Goal: Navigation & Orientation: Find specific page/section

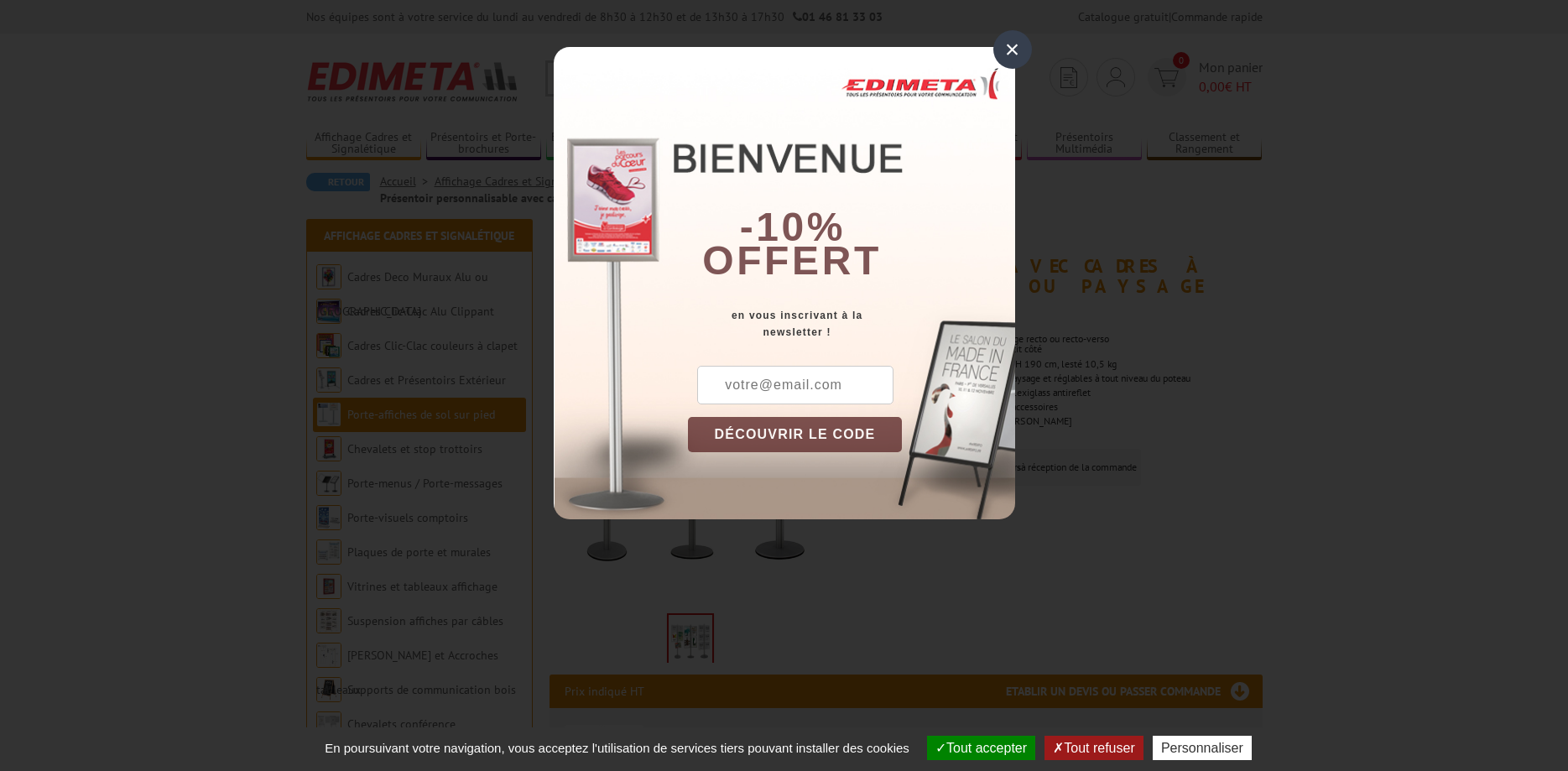
click at [985, 737] on button "Tout accepter" at bounding box center [981, 748] width 108 height 24
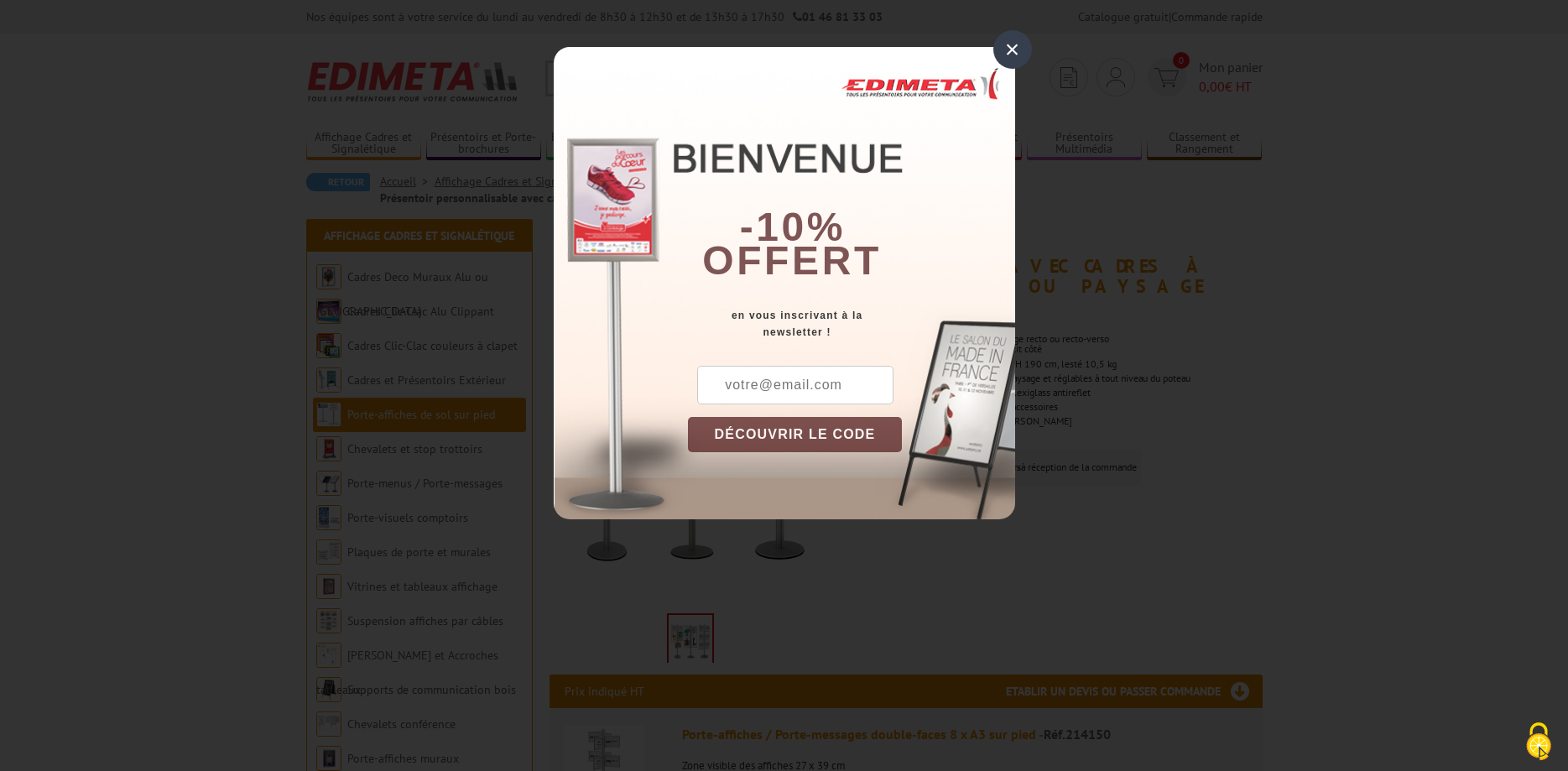
click at [1011, 47] on div "×" at bounding box center [1012, 50] width 39 height 39
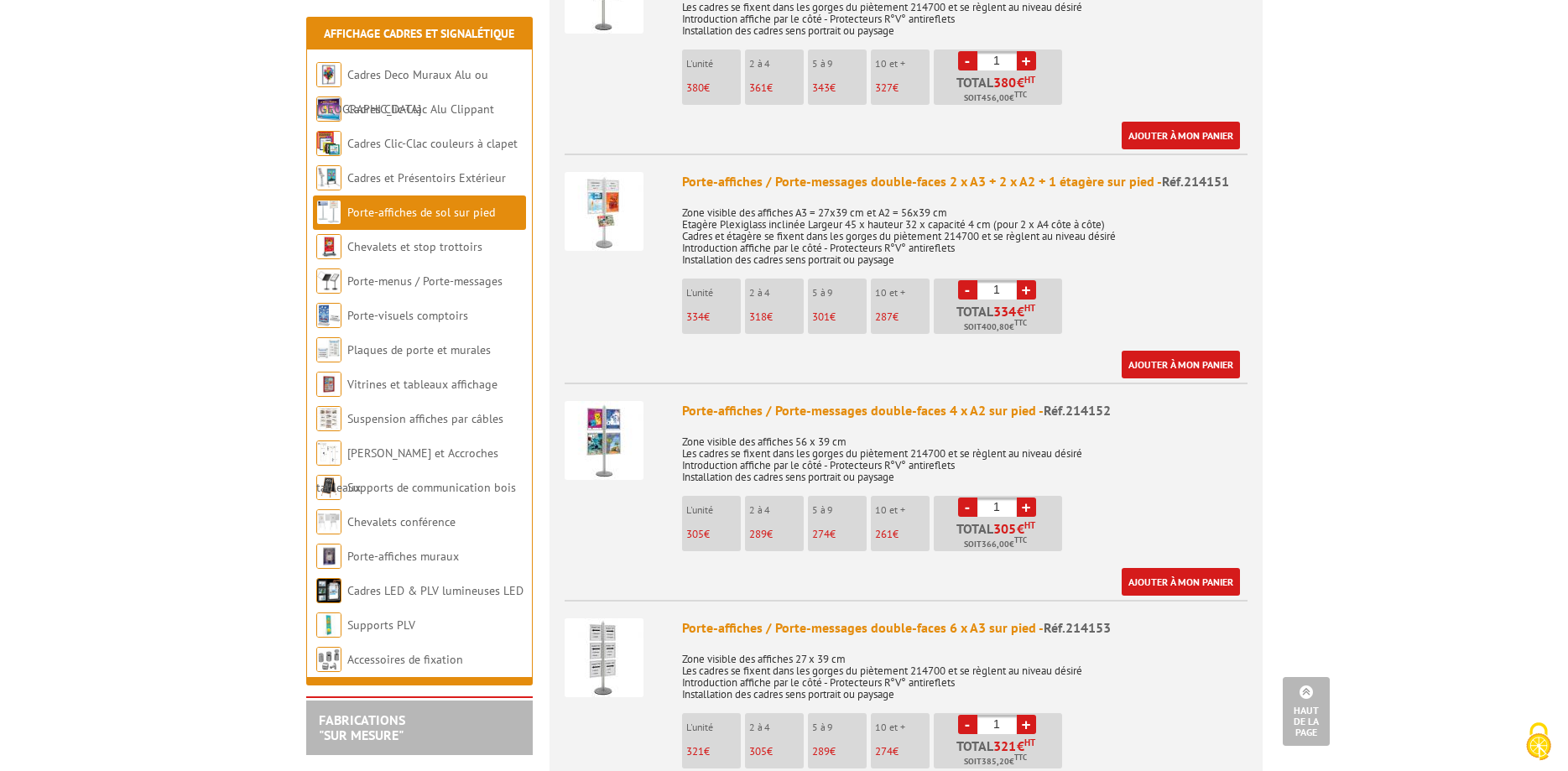
scroll to position [856, 0]
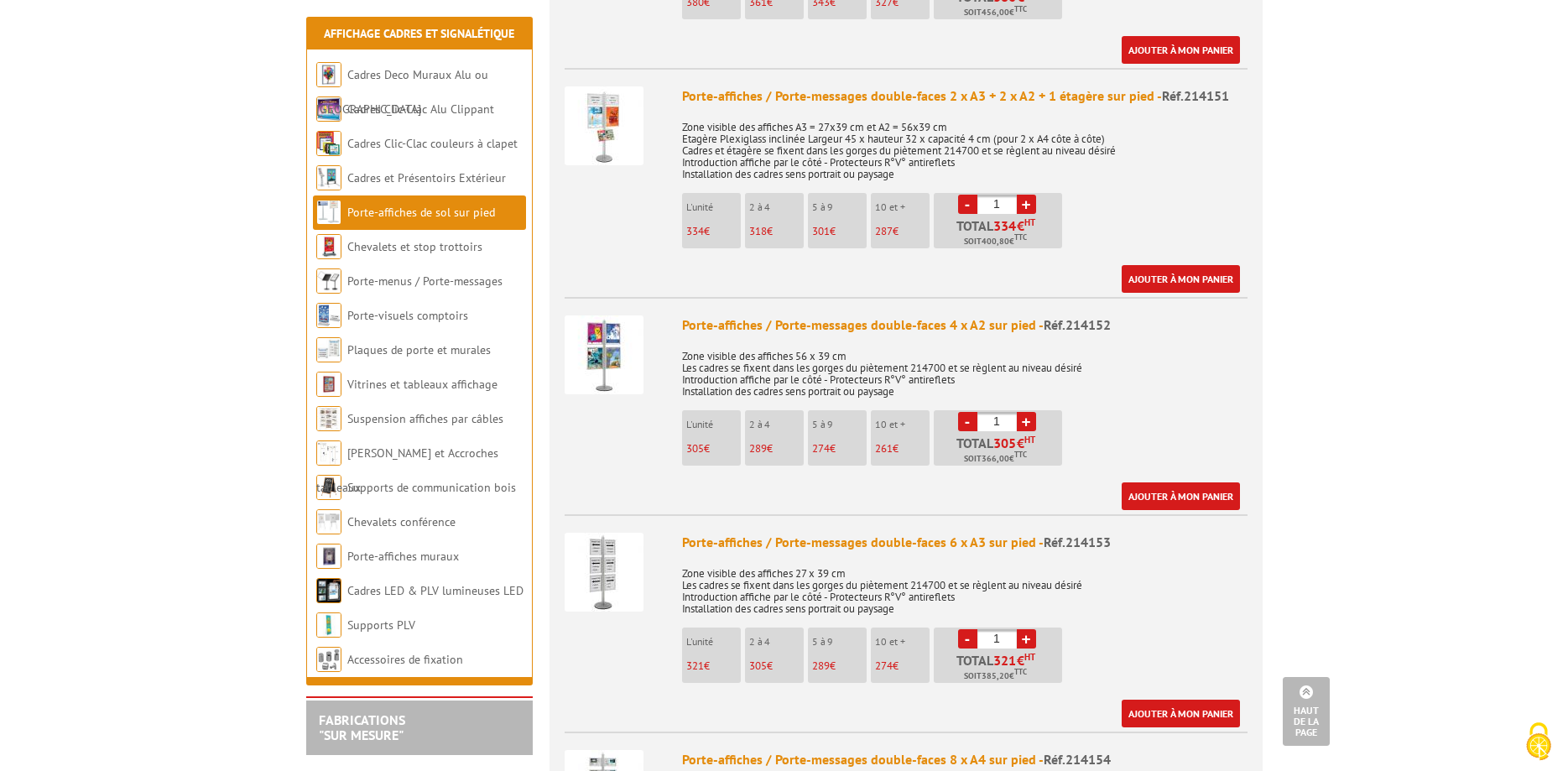
click at [603, 593] on div at bounding box center [617, 570] width 105 height 108
drag, startPoint x: 615, startPoint y: 507, endPoint x: 694, endPoint y: 506, distance: 79.0
click at [694, 514] on li "Porte-affiches / Porte-messages double-faces 6 x A3 sur pied - Réf.214153 Zone …" at bounding box center [907, 621] width 683 height 213
click at [592, 545] on img at bounding box center [605, 572] width 79 height 79
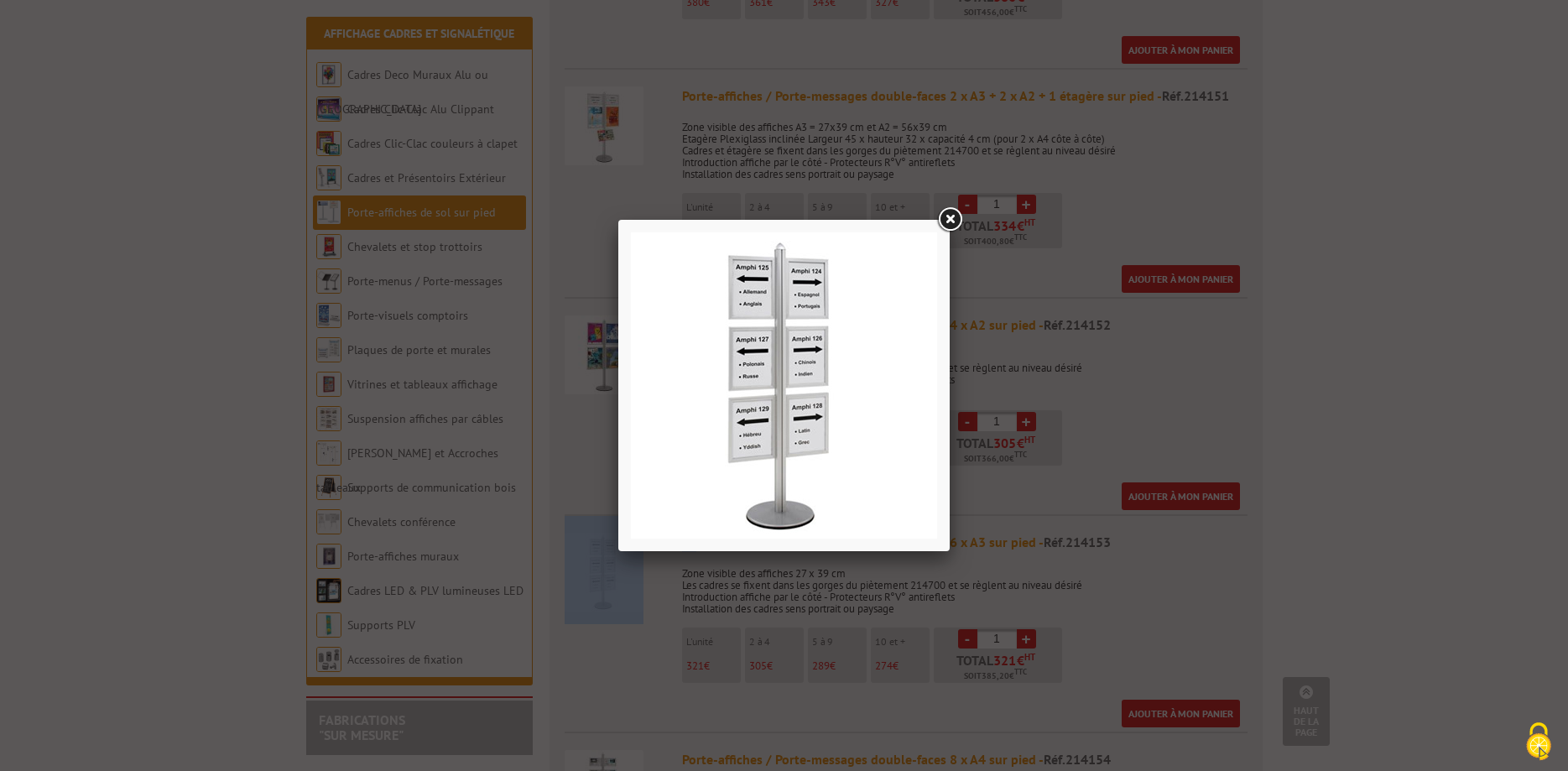
click at [951, 216] on link at bounding box center [950, 220] width 31 height 31
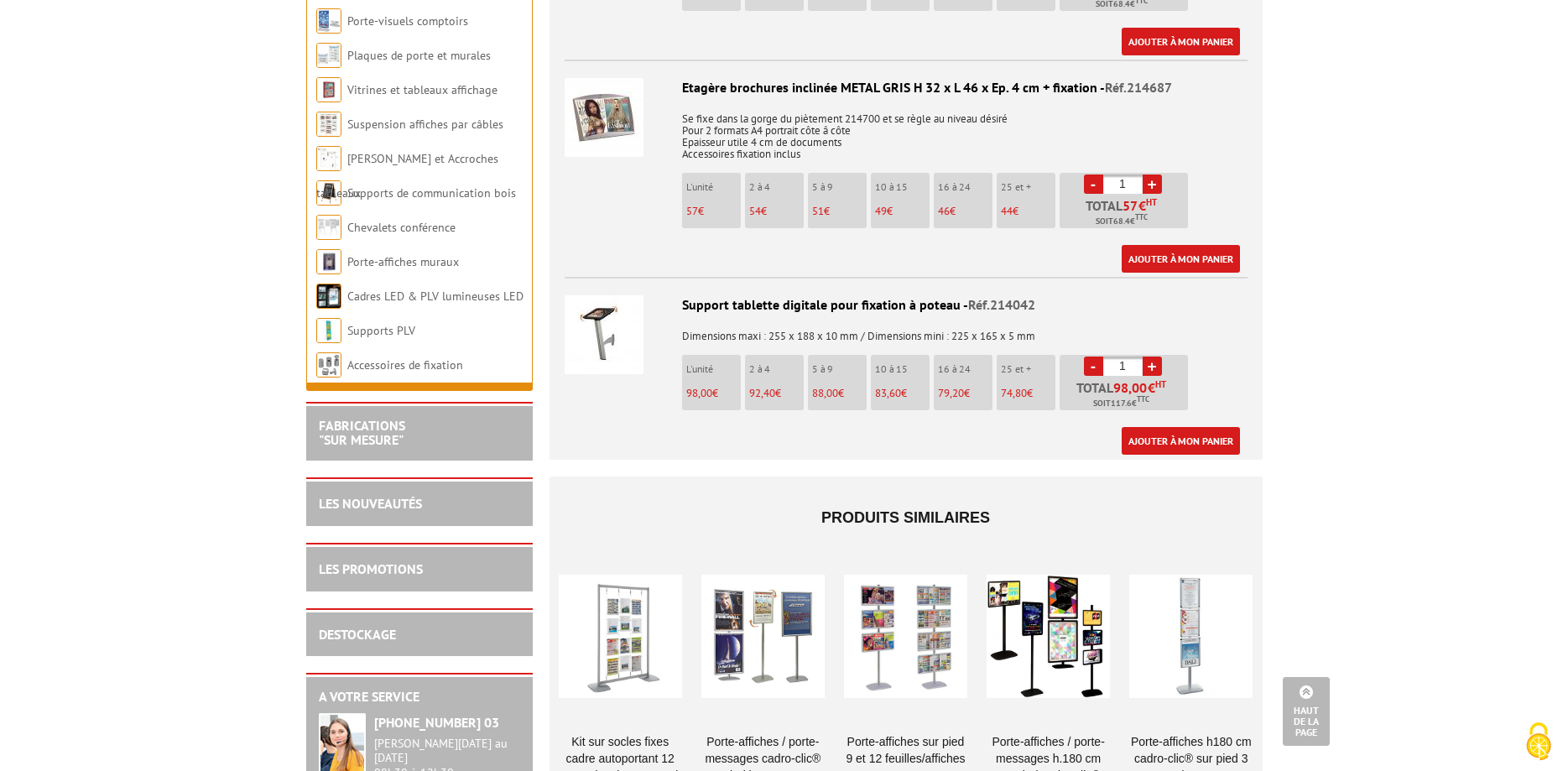
scroll to position [3422, 0]
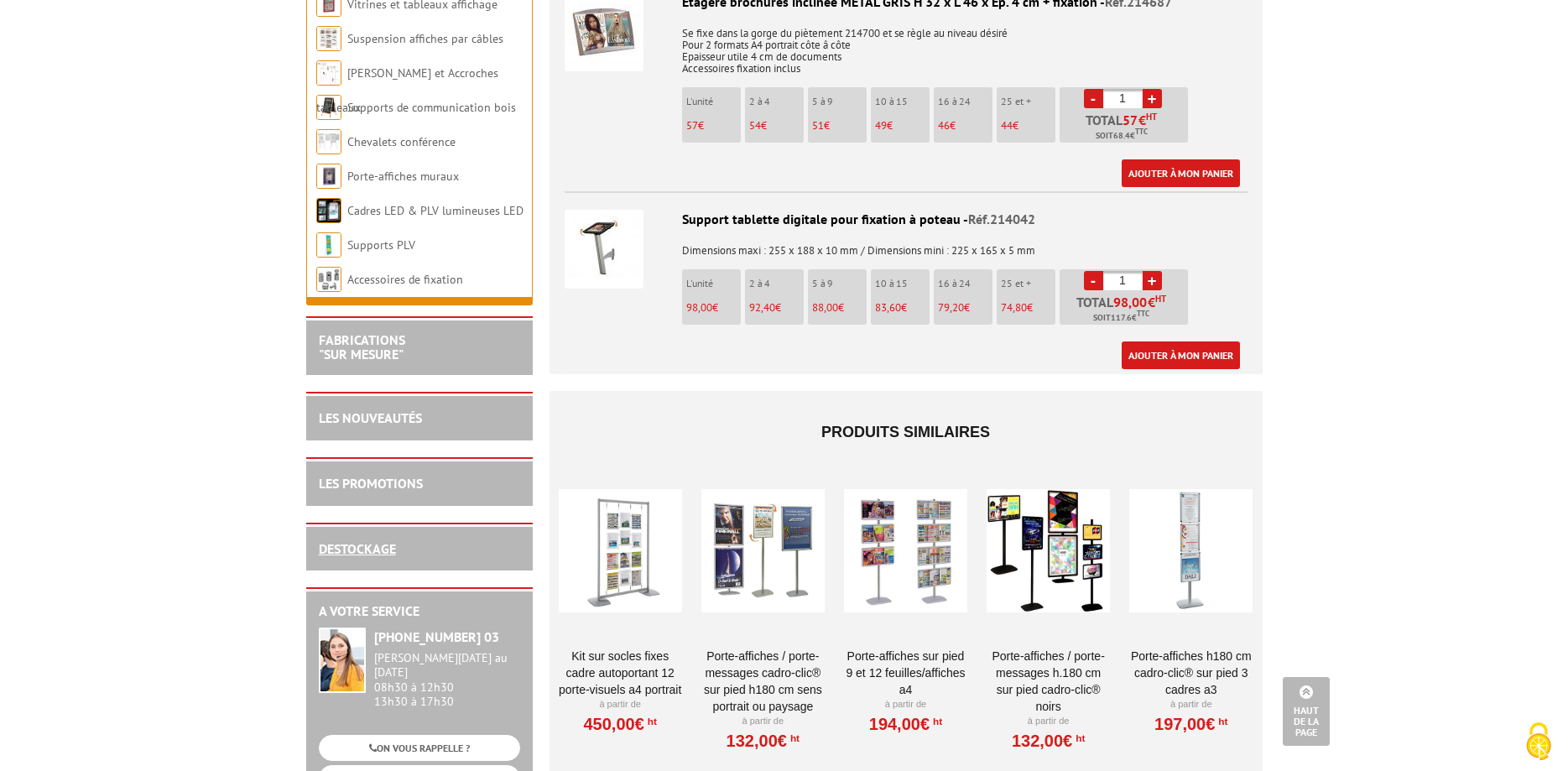
click at [385, 540] on link "DESTOCKAGE" at bounding box center [358, 549] width 77 height 17
